Goal: Navigation & Orientation: Find specific page/section

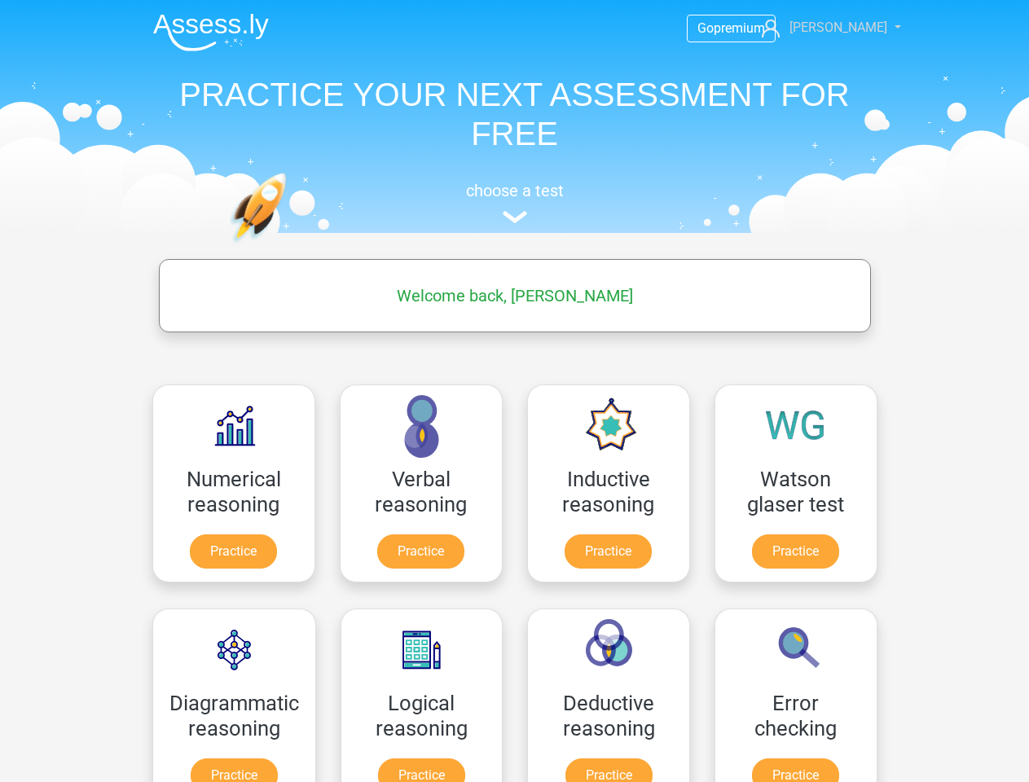
click at [851, 28] on span "Joe" at bounding box center [838, 27] width 98 height 15
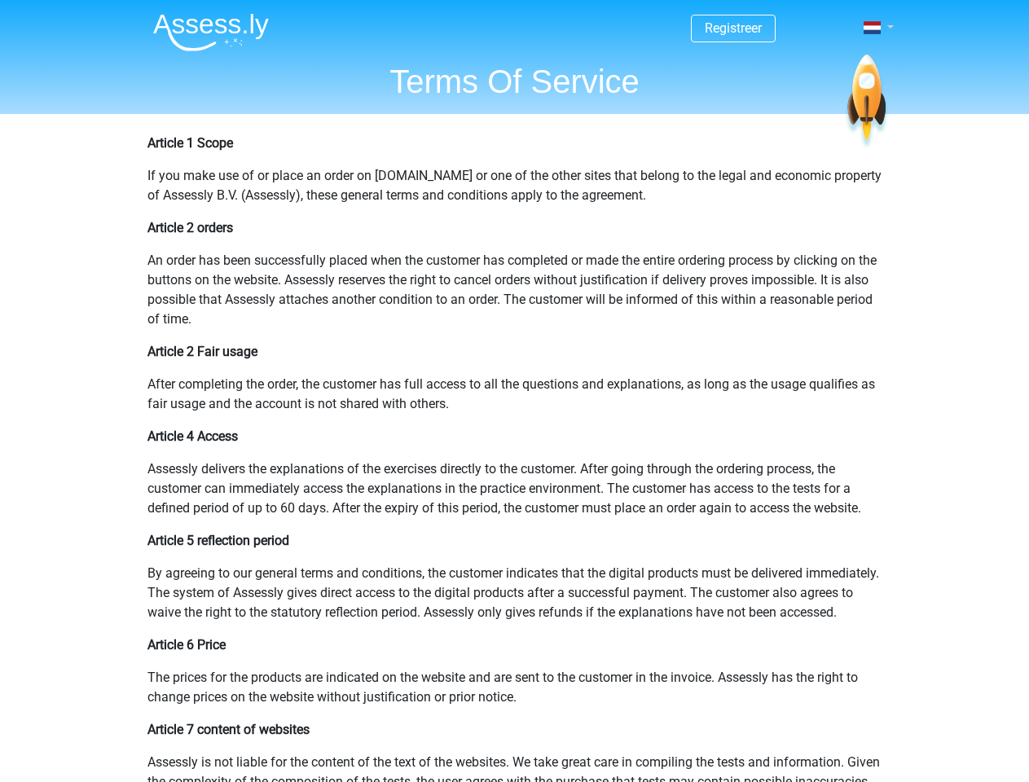
click at [873, 28] on span at bounding box center [871, 27] width 17 height 13
